Goal: Complete application form

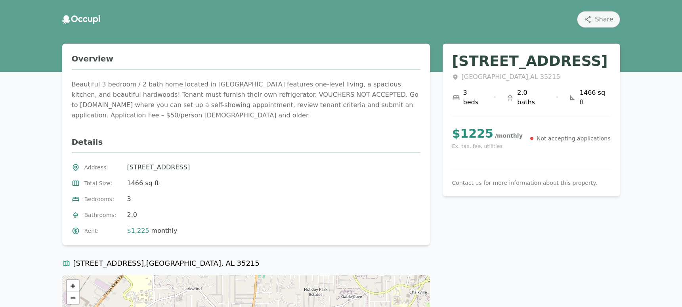
click at [569, 134] on p "Not accepting applications" at bounding box center [573, 138] width 74 height 8
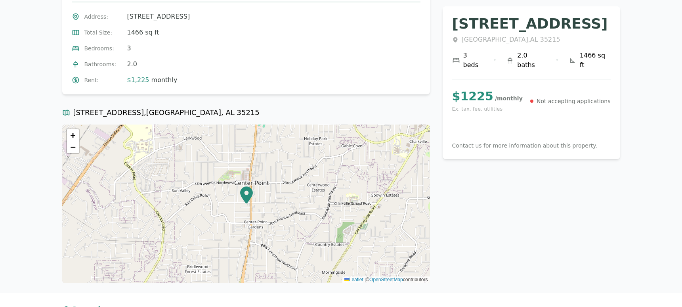
scroll to position [172, 0]
